Goal: Find specific page/section: Find specific page/section

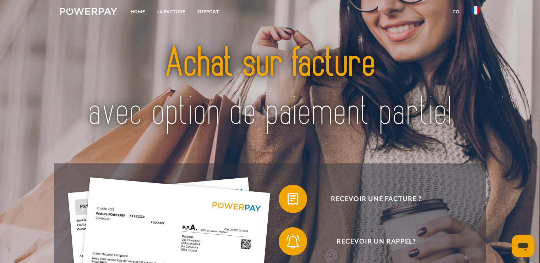
click at [368, 29] on img at bounding box center [270, 87] width 378 height 123
click at [173, 14] on link "LA FACTURE" at bounding box center [171, 11] width 40 height 13
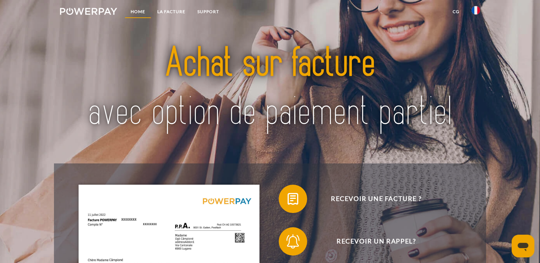
click at [126, 9] on link "Home" at bounding box center [138, 11] width 27 height 13
click at [139, 10] on link "Home" at bounding box center [138, 11] width 27 height 13
click at [107, 11] on img at bounding box center [88, 11] width 57 height 7
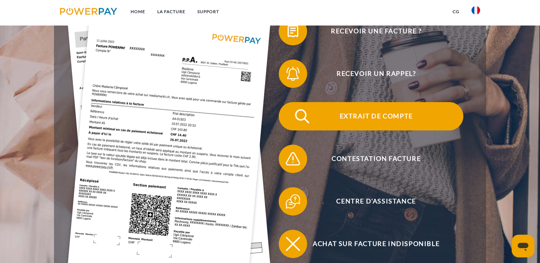
scroll to position [213, 0]
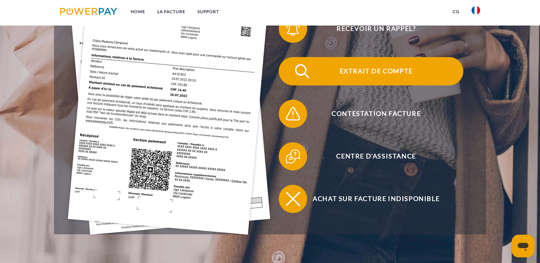
click at [329, 65] on span "Extrait de compte" at bounding box center [376, 71] width 174 height 28
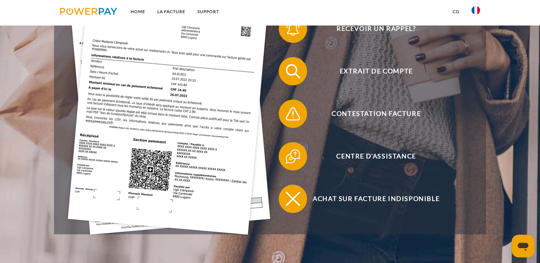
click at [508, 103] on header "Home LA FACTURE Support" at bounding box center [270, 35] width 540 height 496
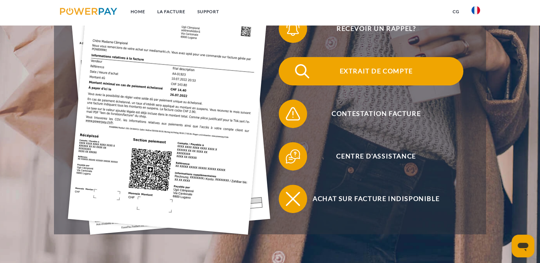
click at [383, 75] on span "Extrait de compte" at bounding box center [376, 71] width 174 height 28
